Goal: Task Accomplishment & Management: Complete application form

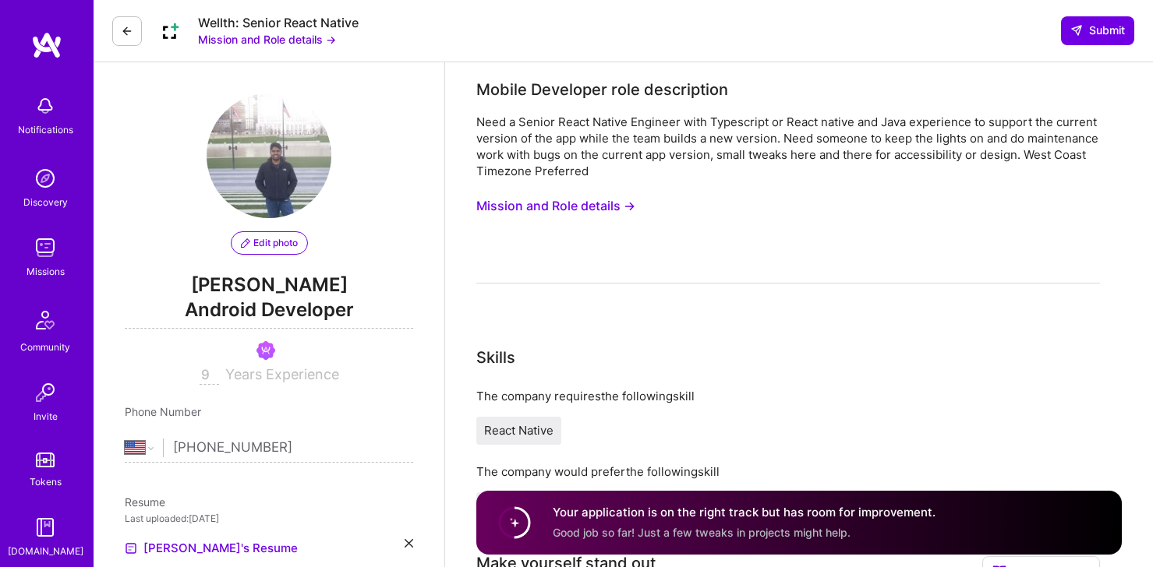
select select "US"
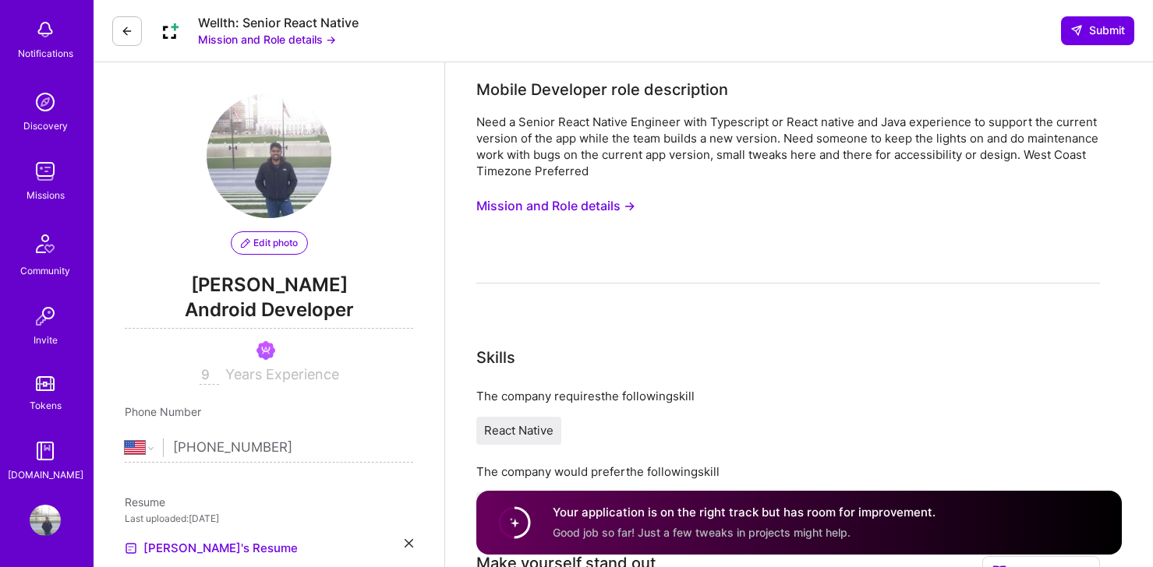
click at [35, 521] on img at bounding box center [45, 520] width 31 height 31
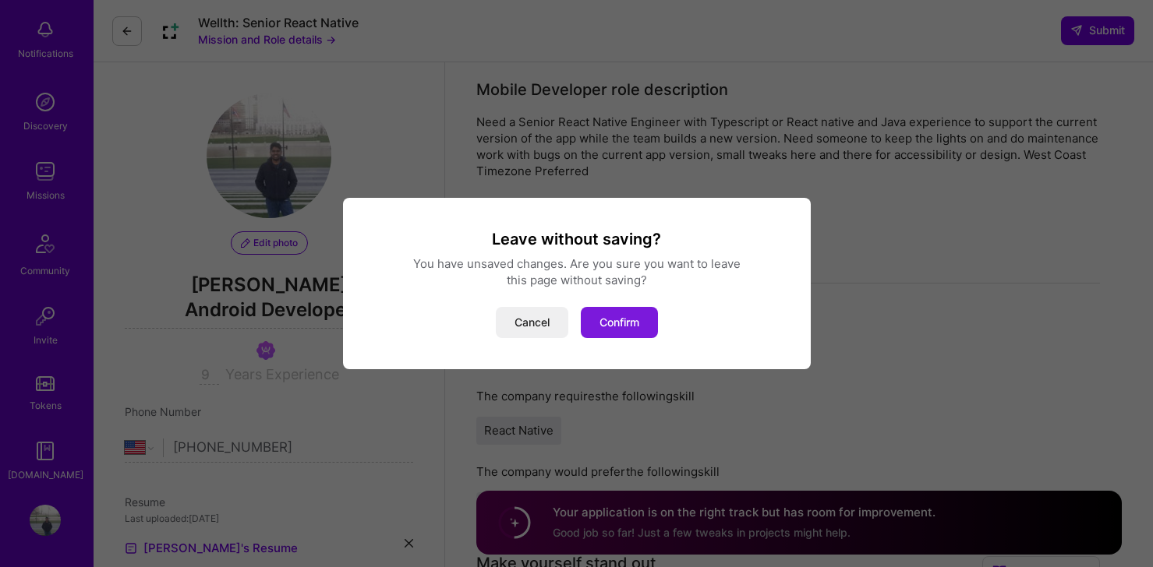
click at [618, 331] on button "Confirm" at bounding box center [619, 322] width 77 height 31
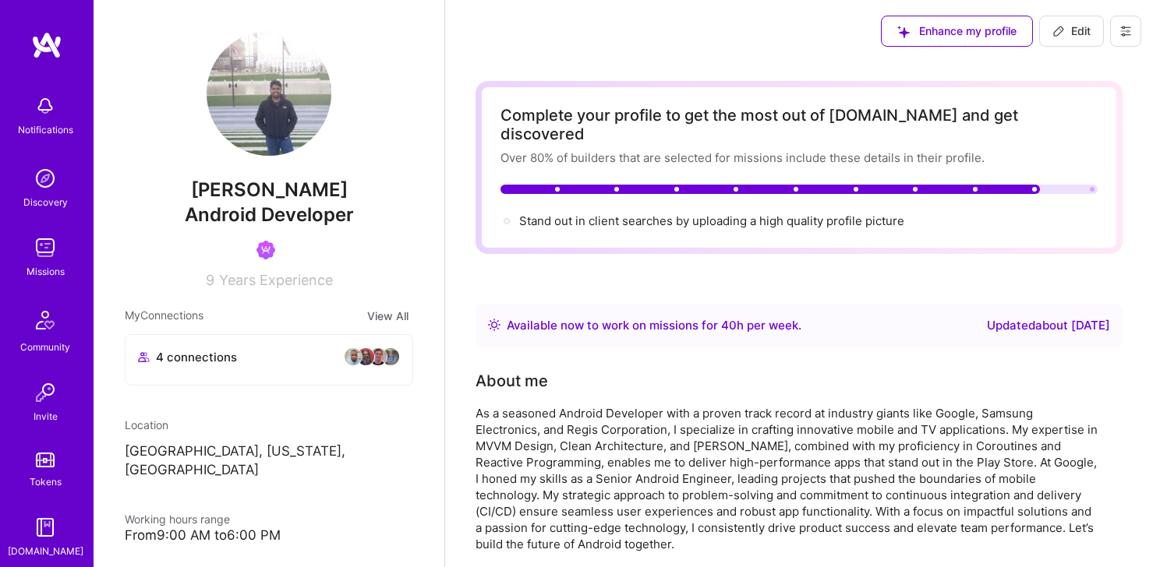
click at [47, 262] on img at bounding box center [45, 247] width 31 height 31
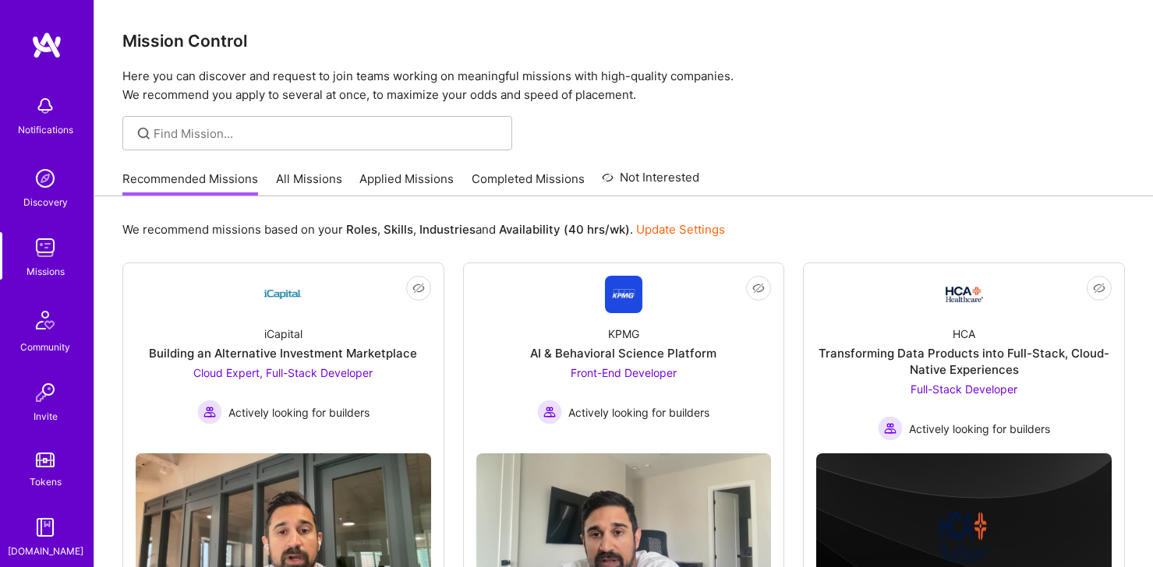
click at [313, 182] on link "All Missions" at bounding box center [309, 184] width 66 height 26
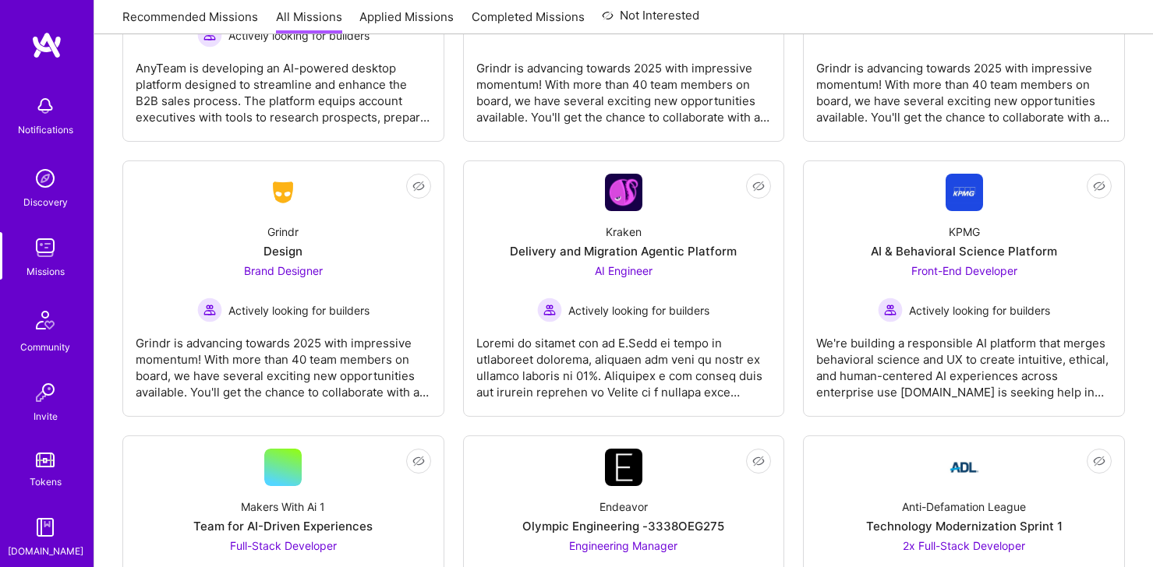
scroll to position [4740, 0]
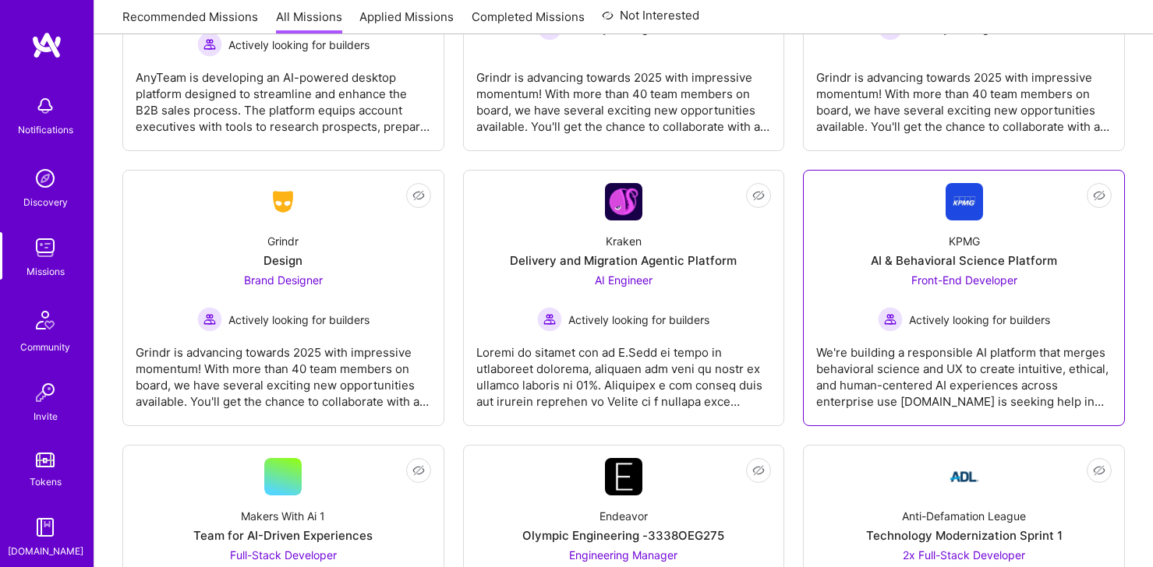
click at [907, 240] on div "KPMG AI & Behavioral Science Platform Front-End Developer Actively looking for …" at bounding box center [963, 276] width 295 height 111
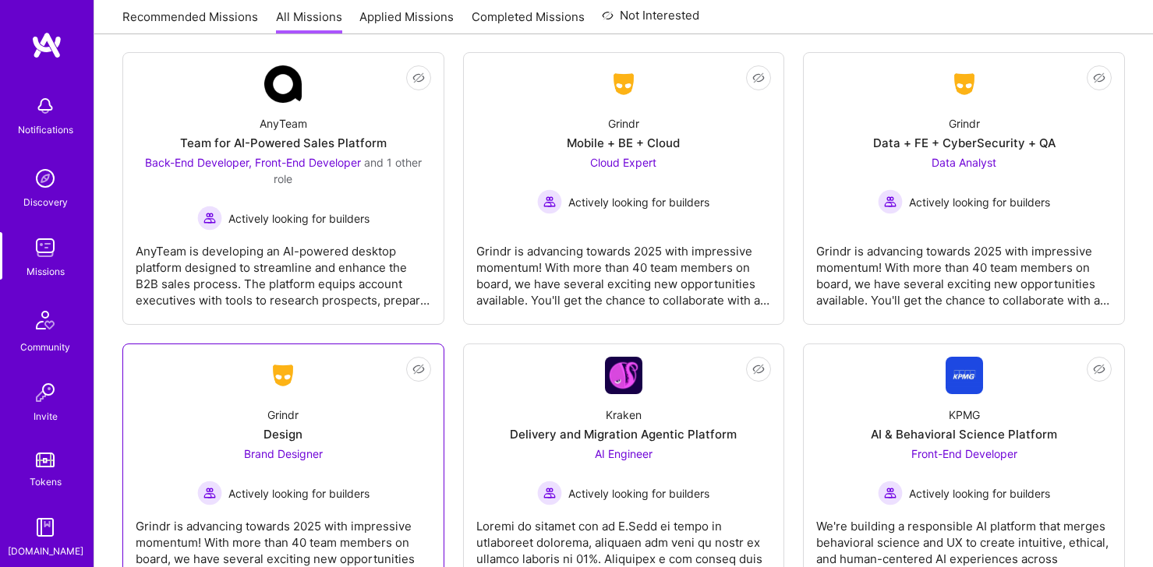
scroll to position [4470, 0]
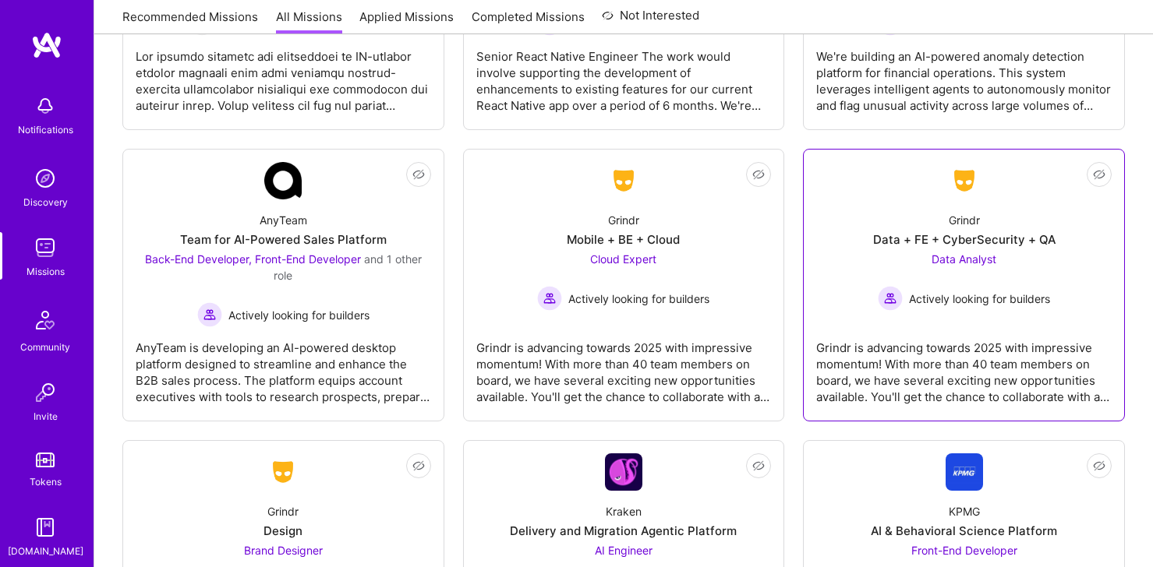
click at [973, 225] on div "Grindr" at bounding box center [964, 220] width 31 height 16
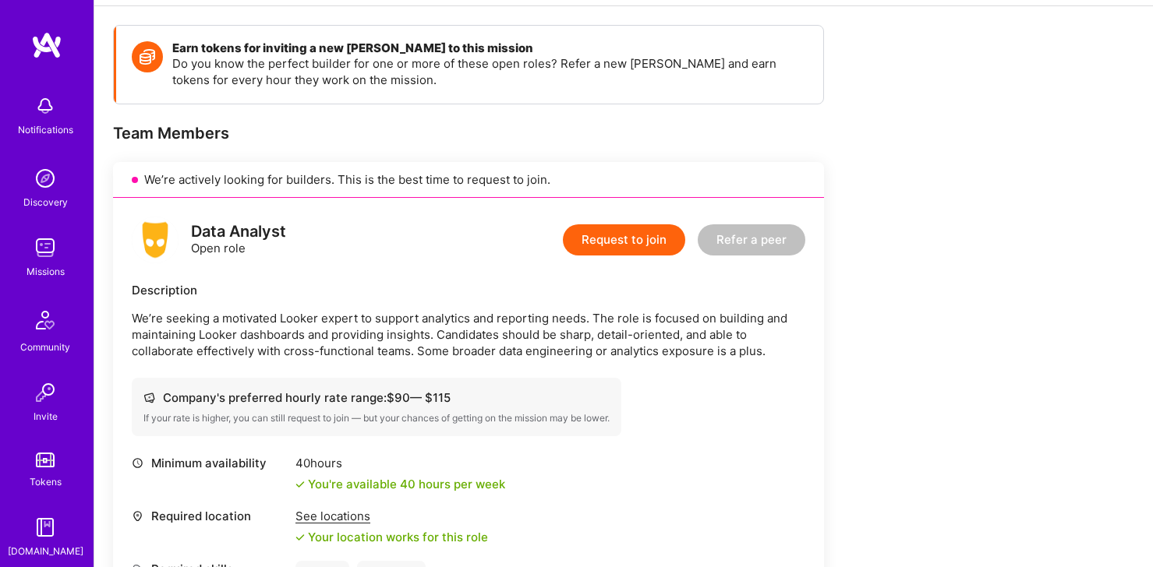
scroll to position [228, 0]
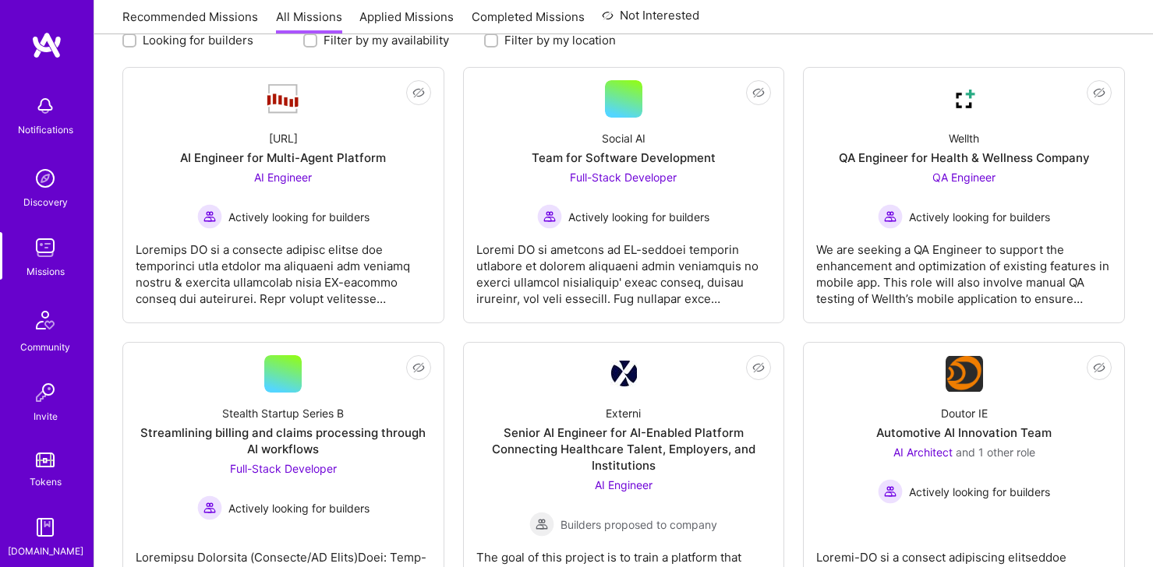
scroll to position [4470, 0]
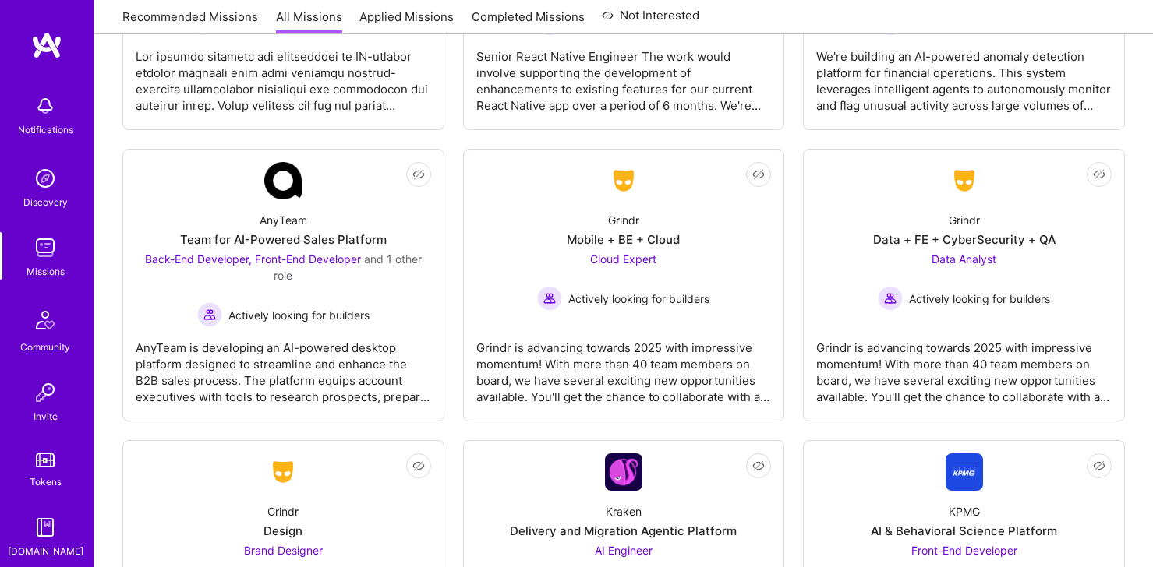
click at [51, 269] on div "Missions" at bounding box center [46, 271] width 38 height 16
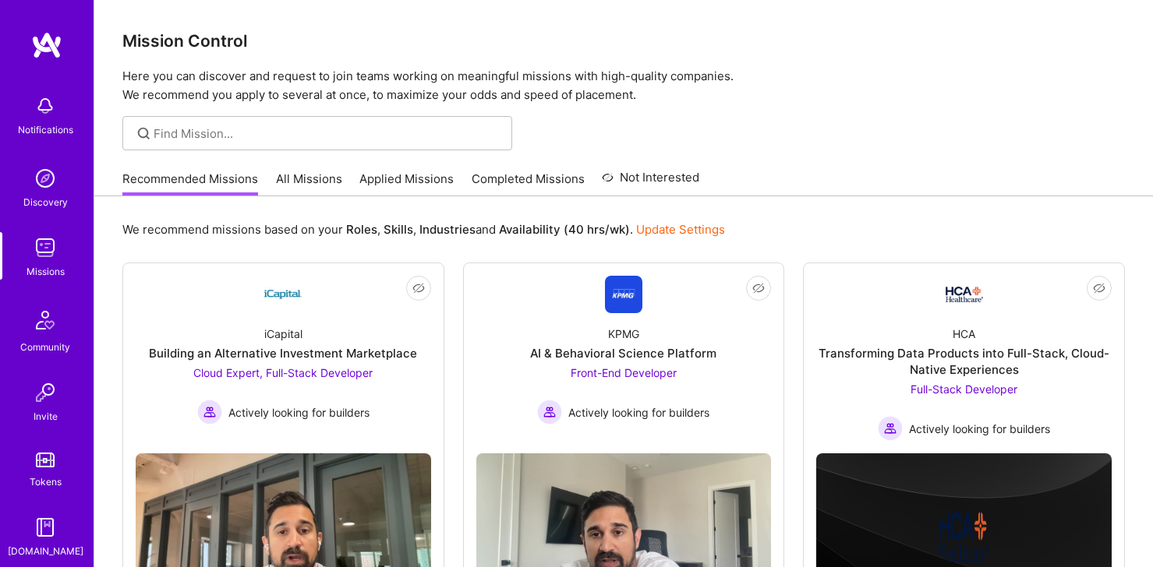
click at [412, 184] on link "Applied Missions" at bounding box center [406, 184] width 94 height 26
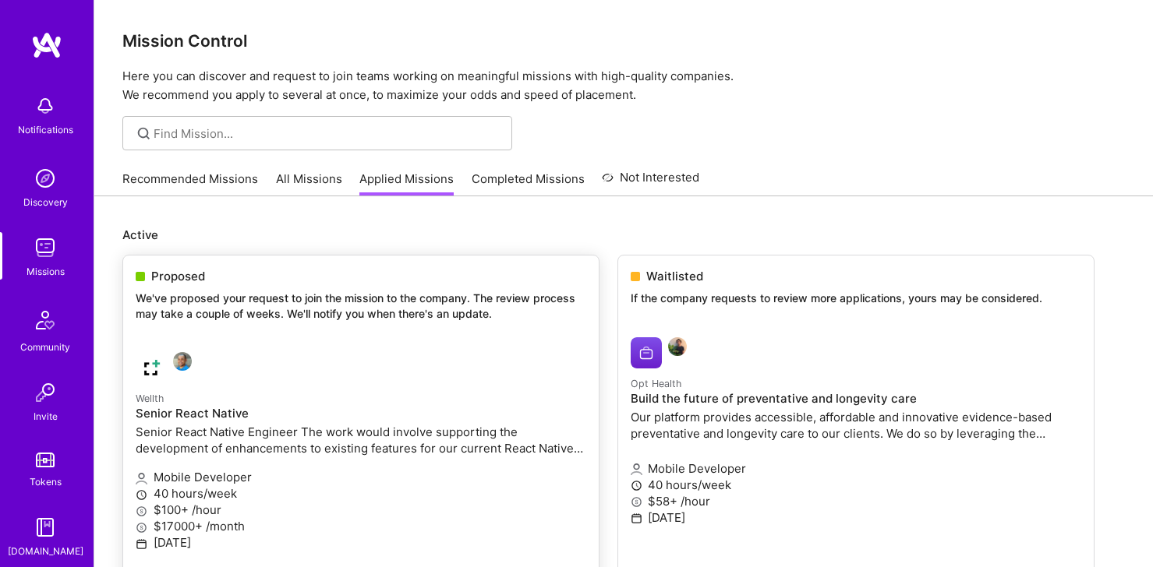
click at [364, 328] on div "Proposed We've proposed your request to join the mission to the company. The re…" at bounding box center [360, 298] width 475 height 84
